Goal: Check status: Check status

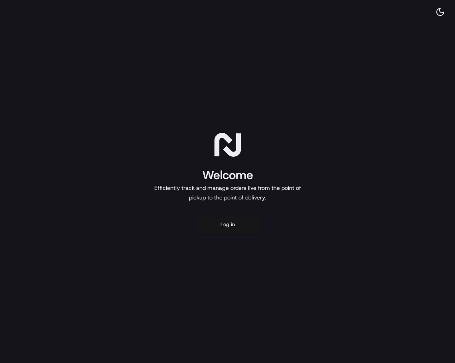
click at [229, 231] on button "Log in" at bounding box center [228, 224] width 64 height 19
